Goal: Find specific fact: Find specific fact

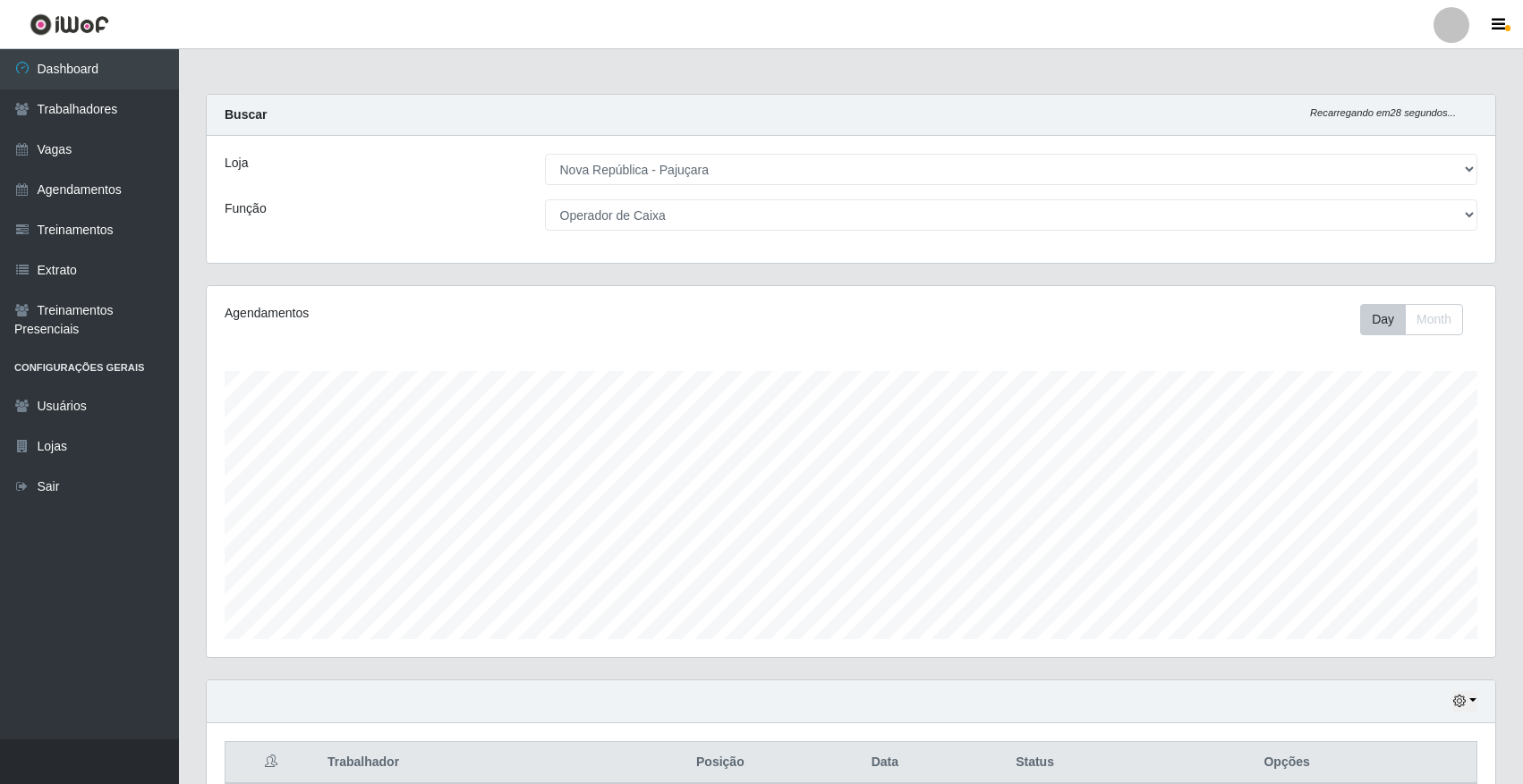
select select "65"
select select "22"
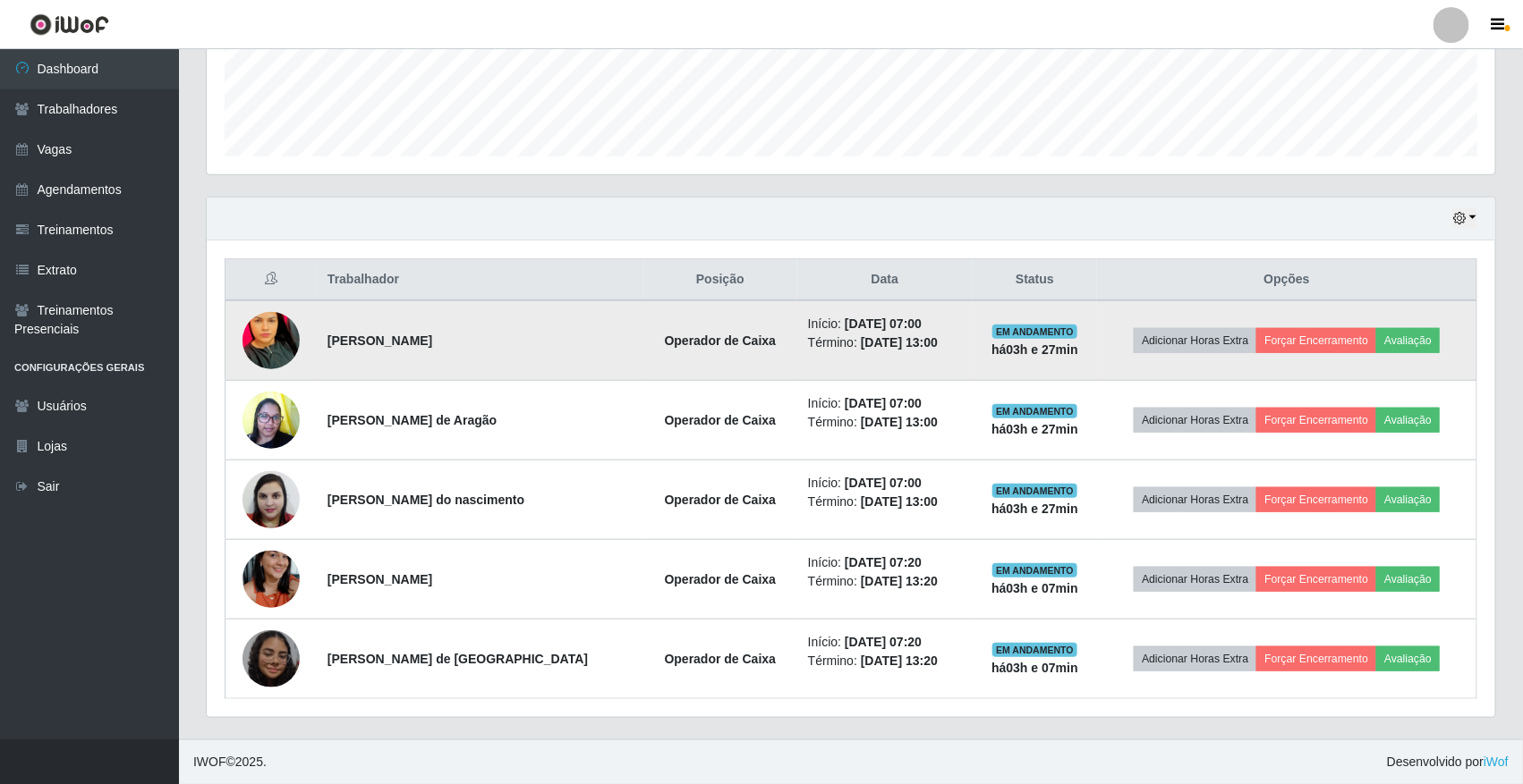
scroll to position [372, 1288]
drag, startPoint x: 319, startPoint y: 338, endPoint x: 501, endPoint y: 325, distance: 182.5
click at [501, 325] on td "[PERSON_NAME]" at bounding box center [479, 340] width 326 height 80
drag, startPoint x: 501, startPoint y: 325, endPoint x: 467, endPoint y: 322, distance: 34.1
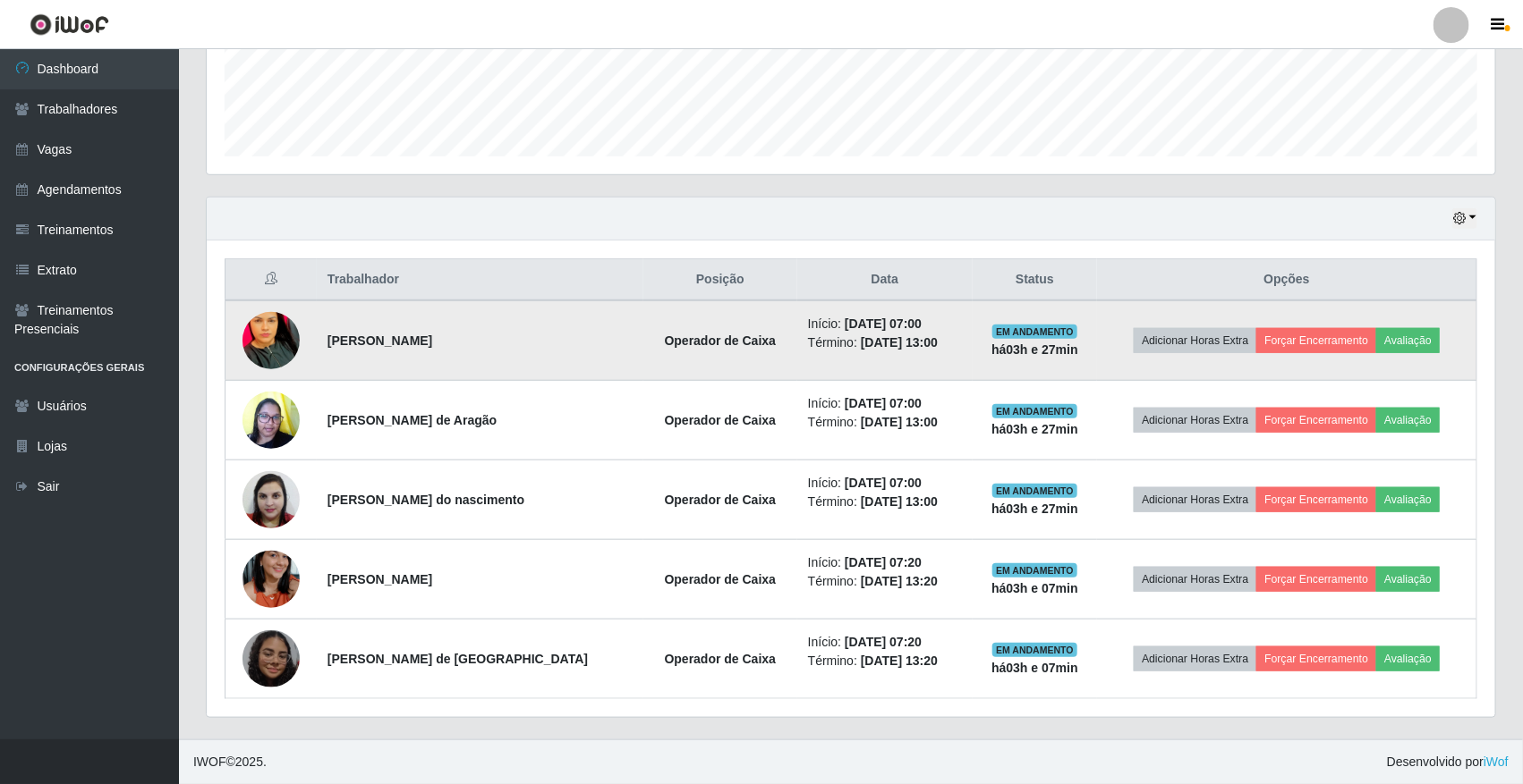
click at [467, 322] on td "[PERSON_NAME]" at bounding box center [479, 340] width 326 height 80
drag, startPoint x: 323, startPoint y: 336, endPoint x: 486, endPoint y: 342, distance: 163.1
click at [486, 342] on td "[PERSON_NAME]" at bounding box center [479, 340] width 326 height 80
copy strong "[PERSON_NAME]"
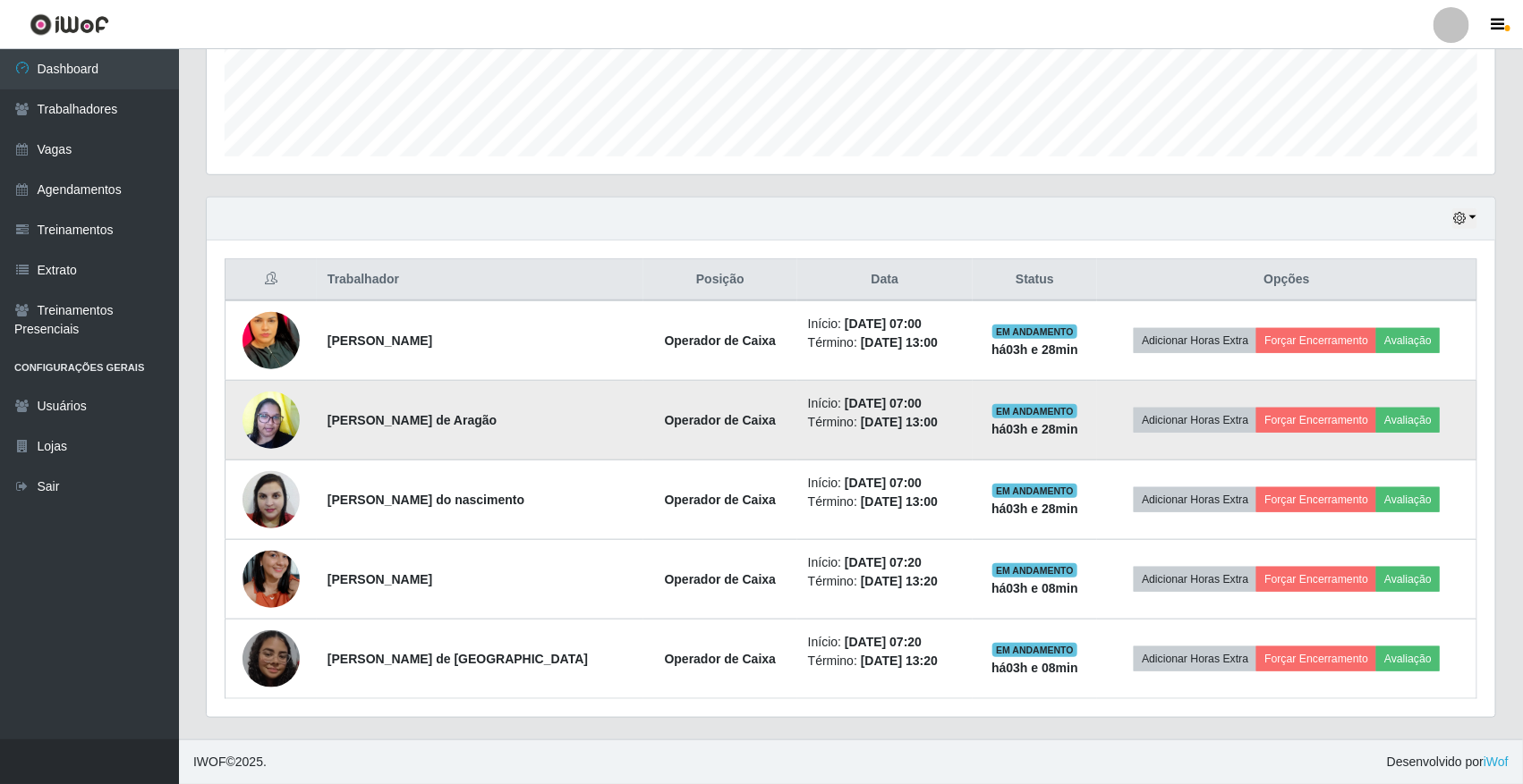
drag, startPoint x: 323, startPoint y: 416, endPoint x: 545, endPoint y: 416, distance: 222.0
click at [545, 416] on td "[PERSON_NAME] de Aragão" at bounding box center [479, 420] width 326 height 79
drag, startPoint x: 545, startPoint y: 416, endPoint x: 534, endPoint y: 425, distance: 14.2
click at [534, 425] on td "[PERSON_NAME] de Aragão" at bounding box center [479, 420] width 326 height 79
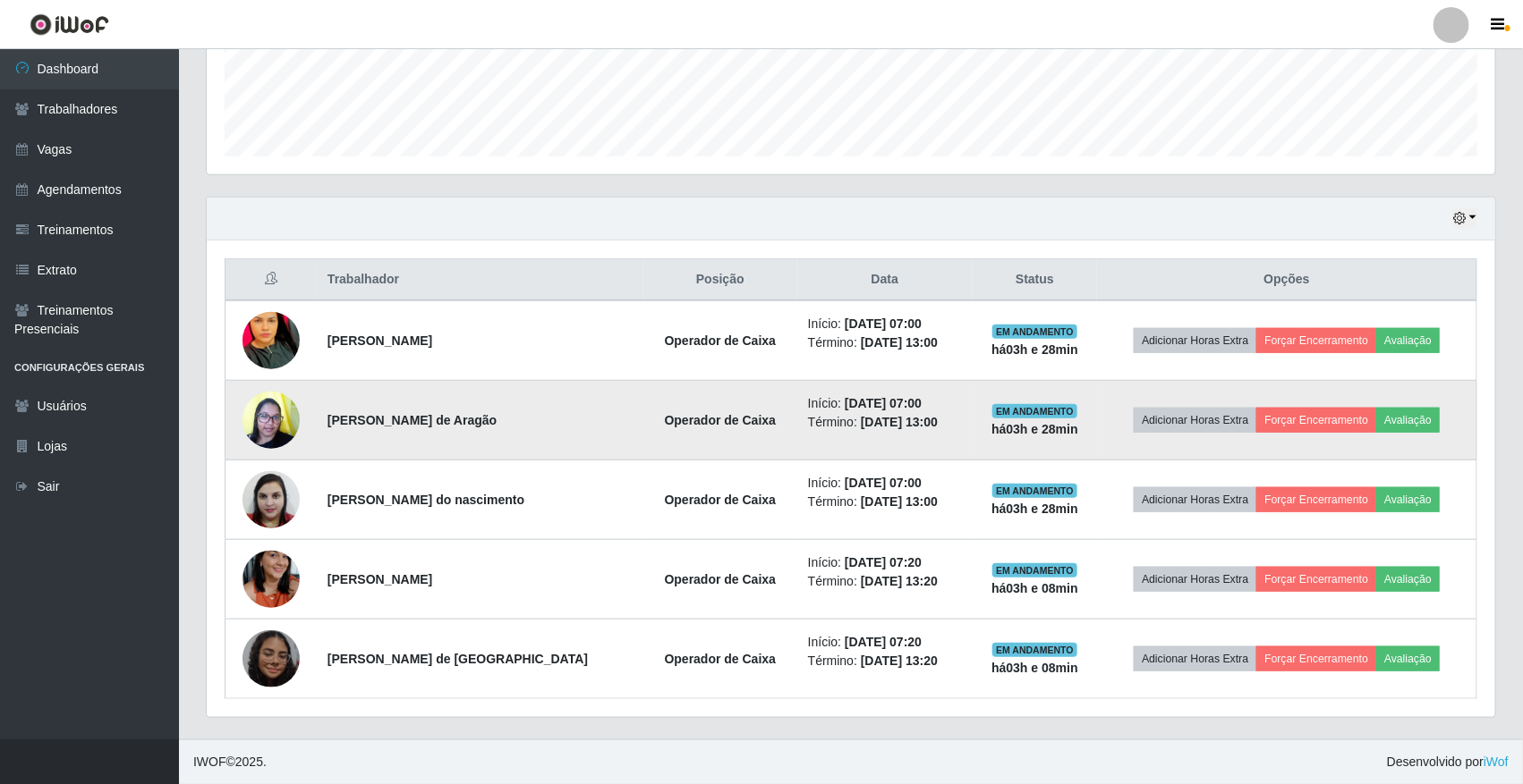
drag, startPoint x: 322, startPoint y: 413, endPoint x: 546, endPoint y: 422, distance: 224.2
click at [546, 422] on td "[PERSON_NAME] de Aragão" at bounding box center [479, 420] width 326 height 79
click at [539, 421] on td "[PERSON_NAME] de Aragão" at bounding box center [479, 420] width 326 height 79
drag, startPoint x: 323, startPoint y: 416, endPoint x: 533, endPoint y: 425, distance: 210.2
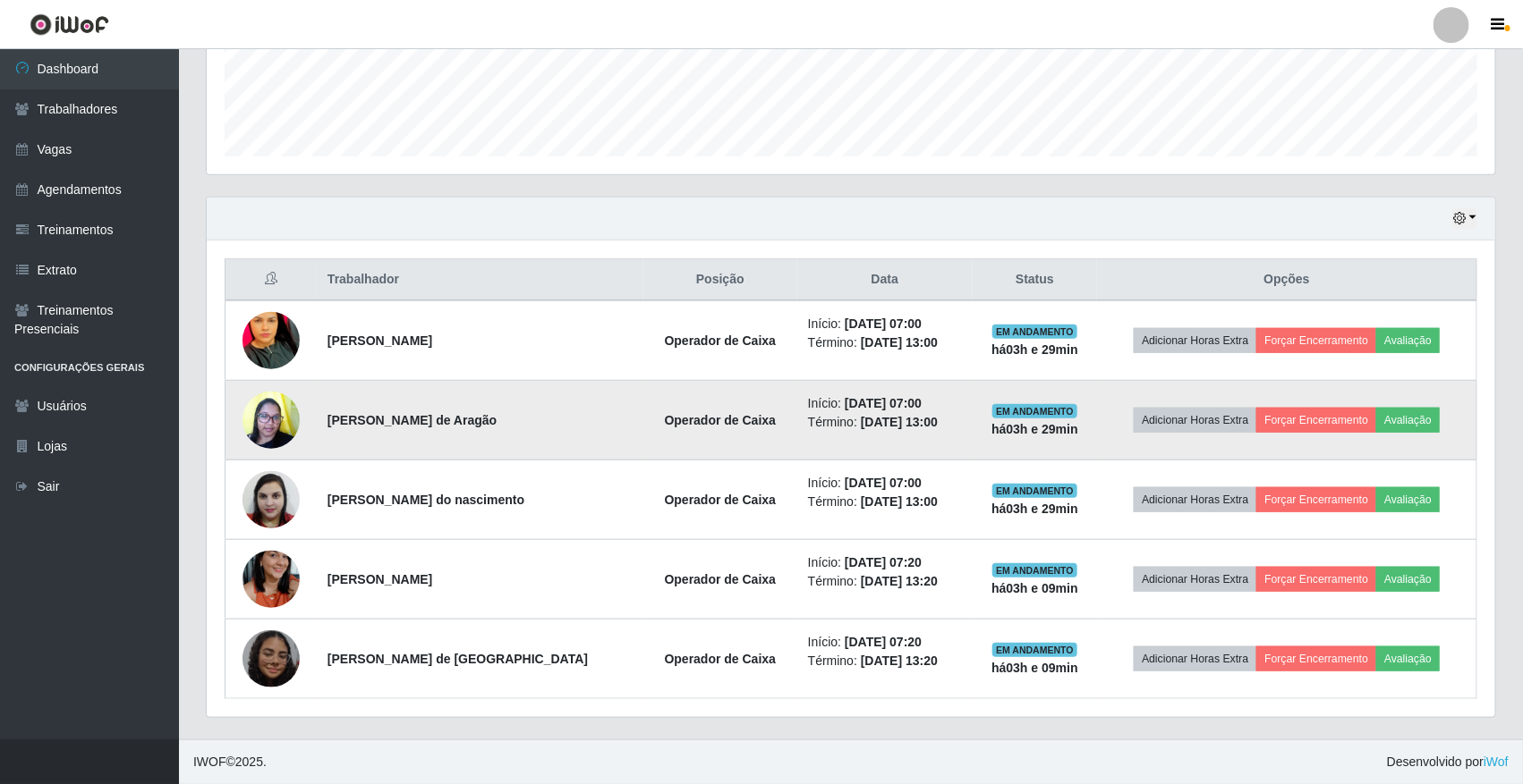
click at [533, 425] on td "[PERSON_NAME] de Aragão" at bounding box center [479, 420] width 326 height 79
copy strong "[PERSON_NAME] de Aragão"
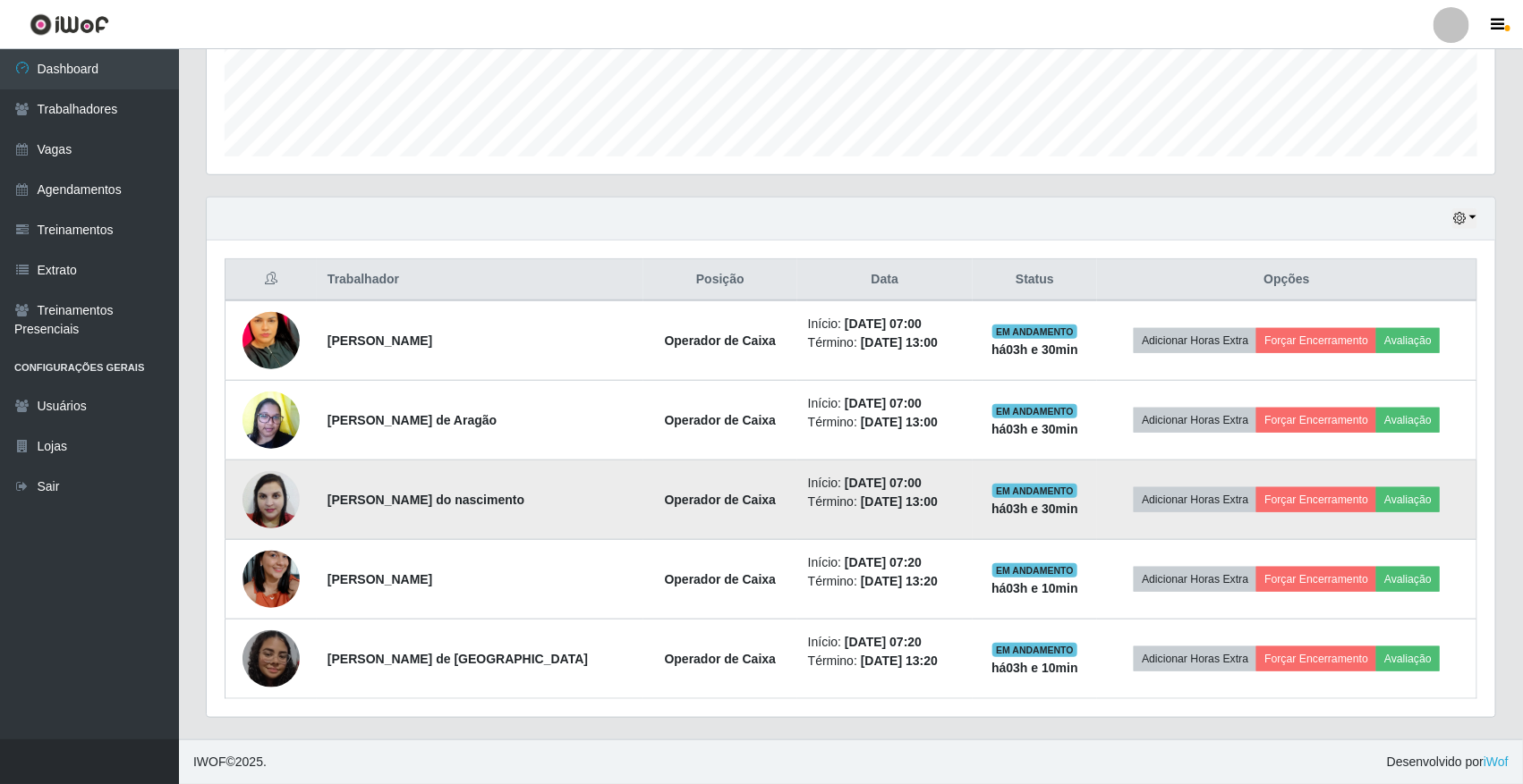
drag, startPoint x: 316, startPoint y: 494, endPoint x: 593, endPoint y: 503, distance: 277.1
click at [593, 503] on td "[PERSON_NAME] do nascimento" at bounding box center [479, 501] width 326 height 79
copy strong "[PERSON_NAME] do nascimento"
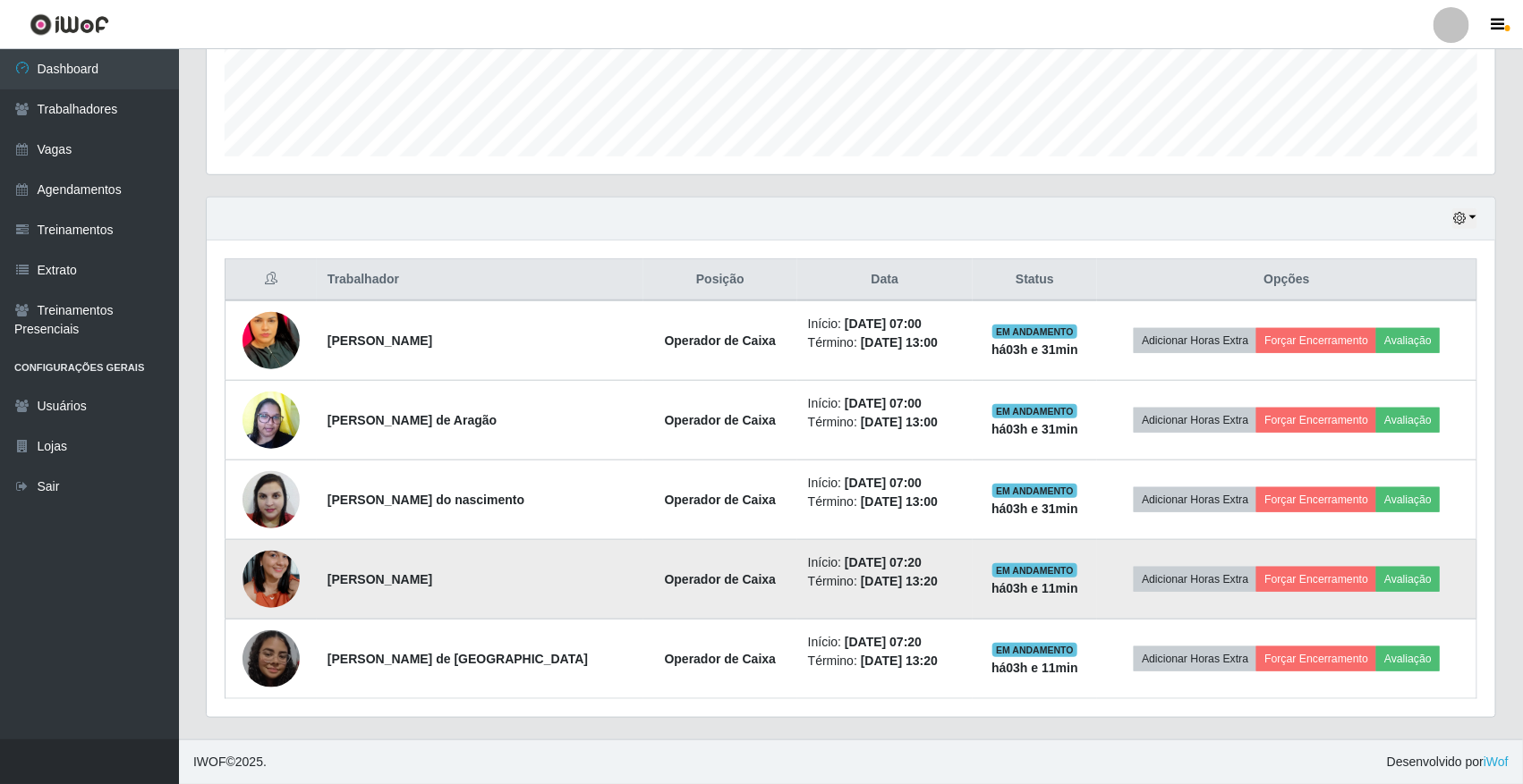
drag, startPoint x: 323, startPoint y: 575, endPoint x: 544, endPoint y: 573, distance: 221.0
click at [544, 573] on td "[PERSON_NAME]" at bounding box center [479, 580] width 326 height 79
copy strong "[PERSON_NAME]"
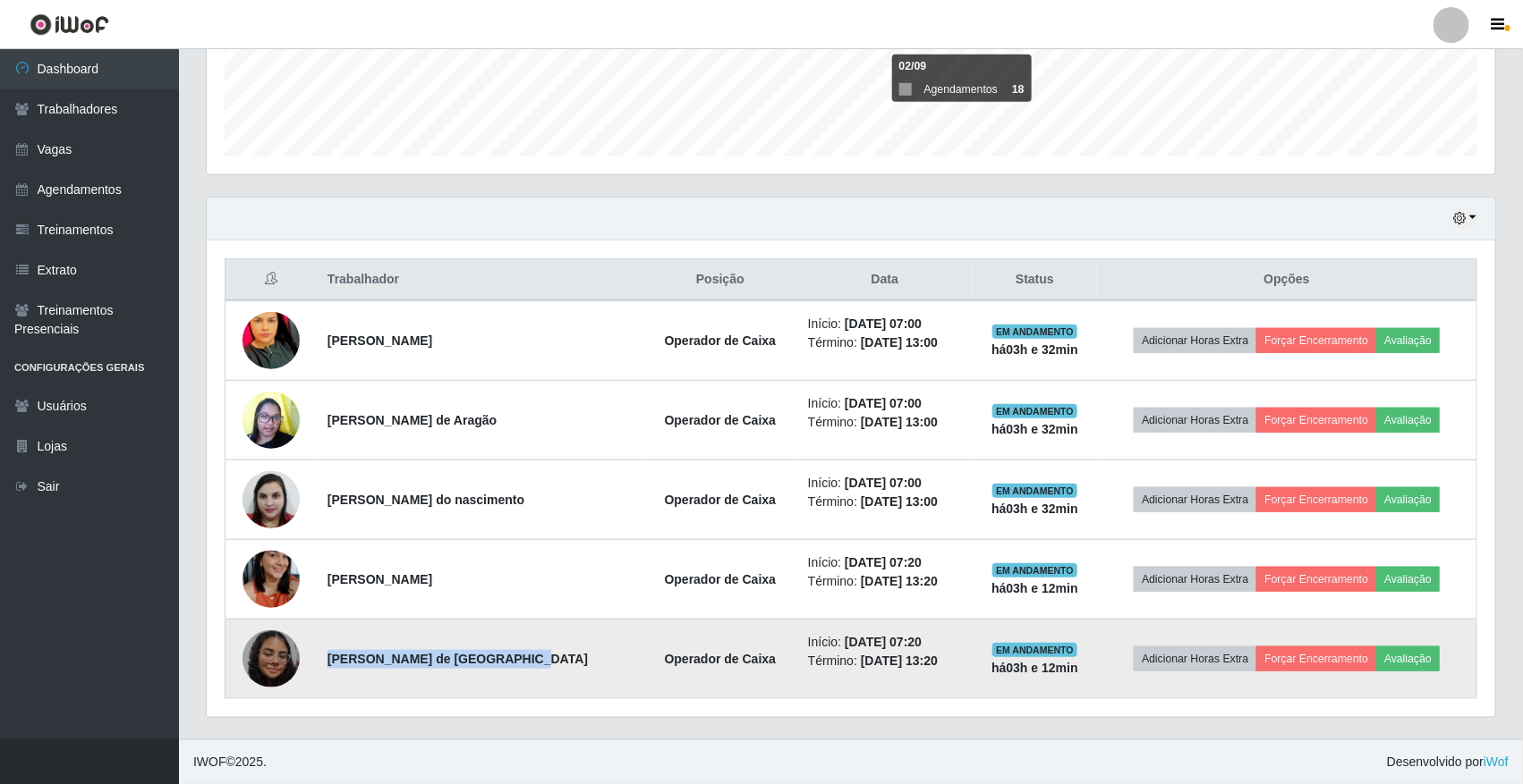
drag, startPoint x: 322, startPoint y: 658, endPoint x: 548, endPoint y: 655, distance: 226.0
click at [548, 655] on td "[PERSON_NAME] de [GEOGRAPHIC_DATA]" at bounding box center [479, 659] width 326 height 79
copy strong "[PERSON_NAME] de [GEOGRAPHIC_DATA]"
